Goal: Information Seeking & Learning: Learn about a topic

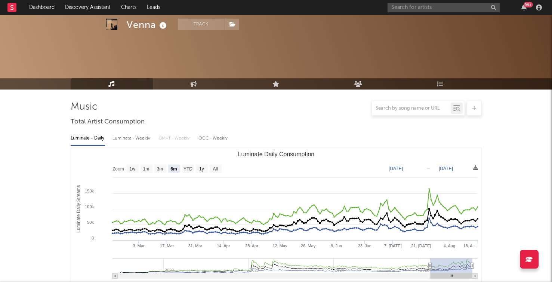
select select "6m"
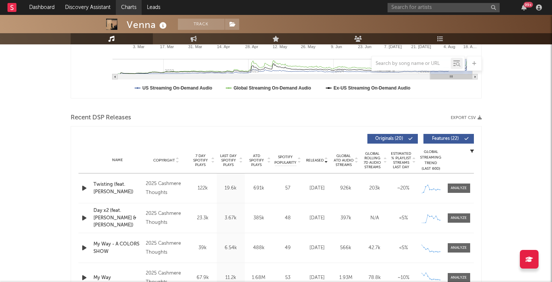
scroll to position [198, 0]
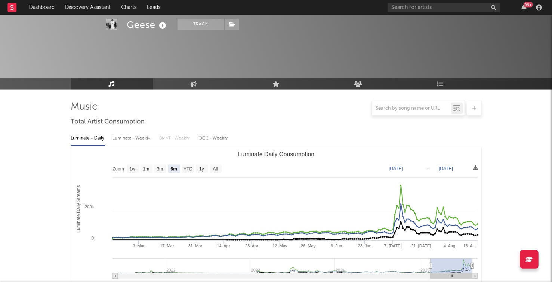
select select "6m"
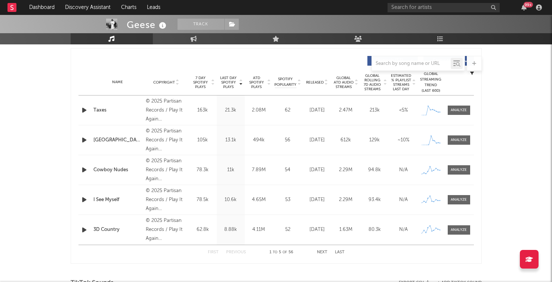
click at [441, 13] on div "99 +" at bounding box center [465, 7] width 157 height 15
click at [441, 9] on input "text" at bounding box center [443, 7] width 112 height 9
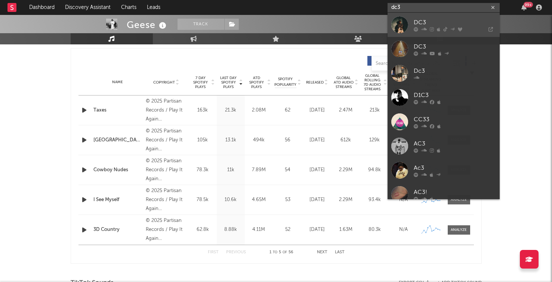
type input "dc3"
click at [430, 33] on link "DC3" at bounding box center [443, 25] width 112 height 24
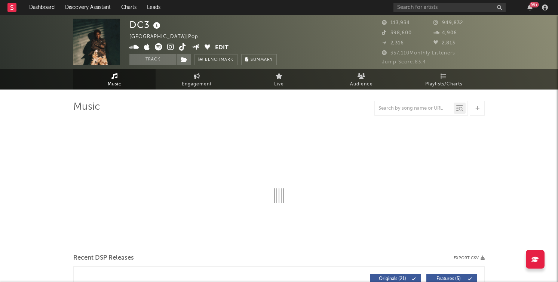
select select "6m"
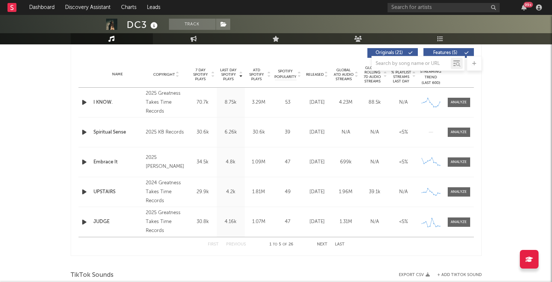
scroll to position [286, 0]
click at [324, 241] on div "First Previous 1 to 5 of 26 Next Last" at bounding box center [276, 244] width 137 height 15
click at [323, 244] on button "Next" at bounding box center [322, 244] width 10 height 4
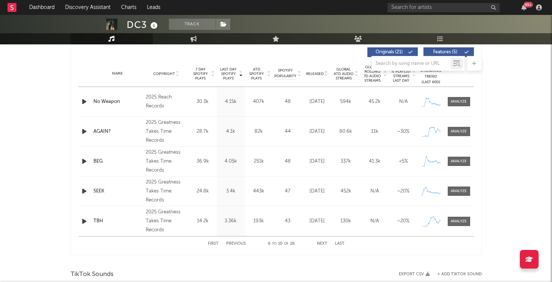
click at [316, 75] on span "Released" at bounding box center [315, 74] width 18 height 4
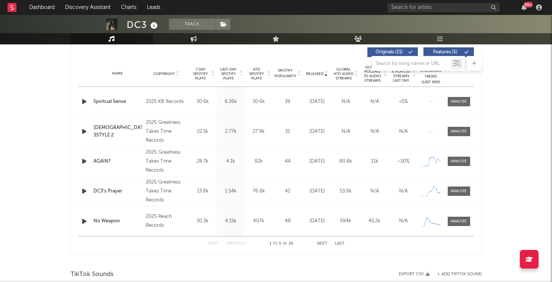
click at [323, 243] on button "Next" at bounding box center [322, 244] width 10 height 4
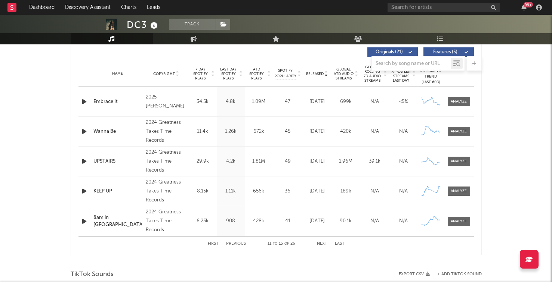
click at [323, 243] on button "Next" at bounding box center [322, 244] width 10 height 4
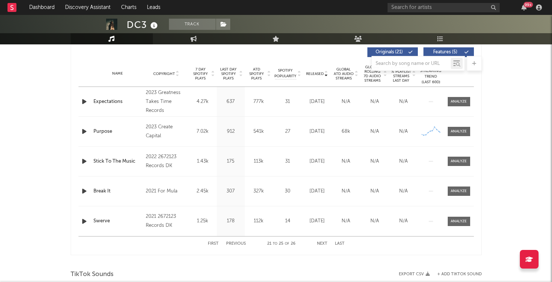
click at [236, 242] on button "Previous" at bounding box center [236, 244] width 20 height 4
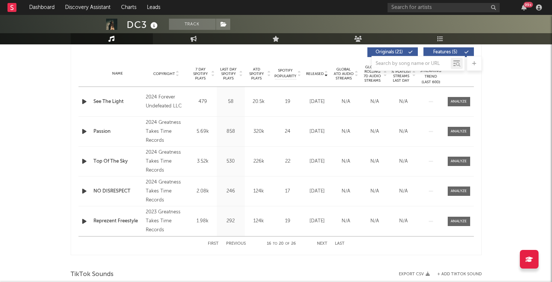
click at [236, 242] on button "Previous" at bounding box center [236, 244] width 20 height 4
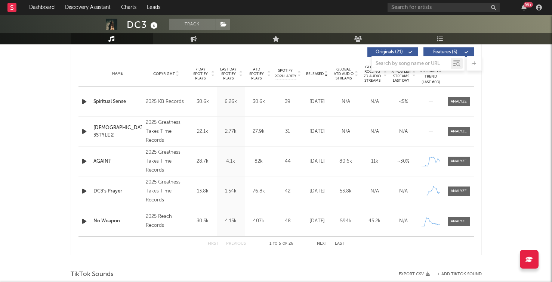
click at [236, 242] on button "Previous" at bounding box center [236, 244] width 20 height 4
